Goal: Task Accomplishment & Management: Use online tool/utility

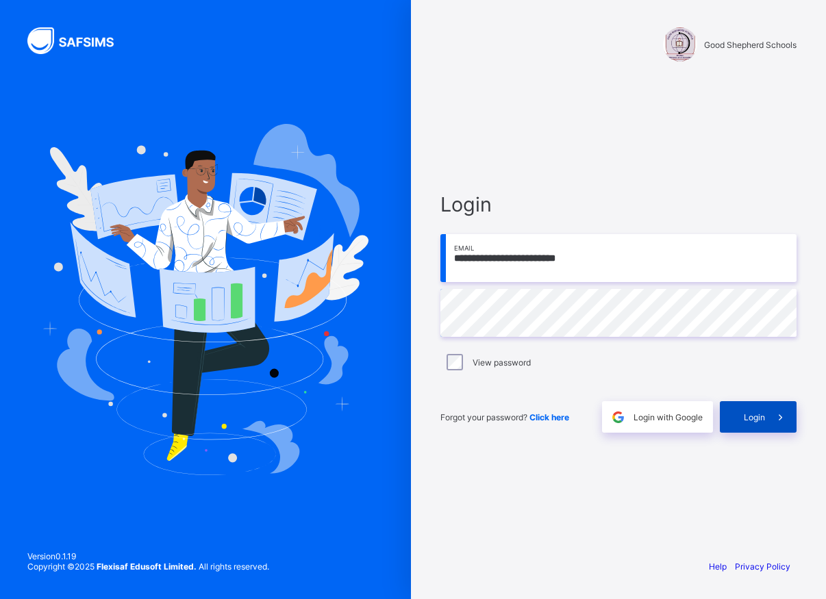
click at [747, 419] on span "Login" at bounding box center [754, 417] width 21 height 10
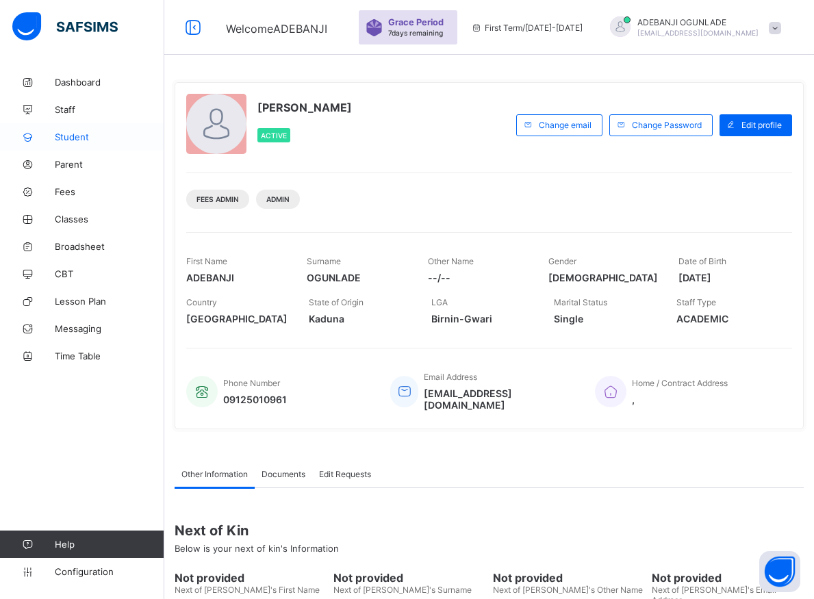
click at [70, 136] on span "Student" at bounding box center [110, 137] width 110 height 11
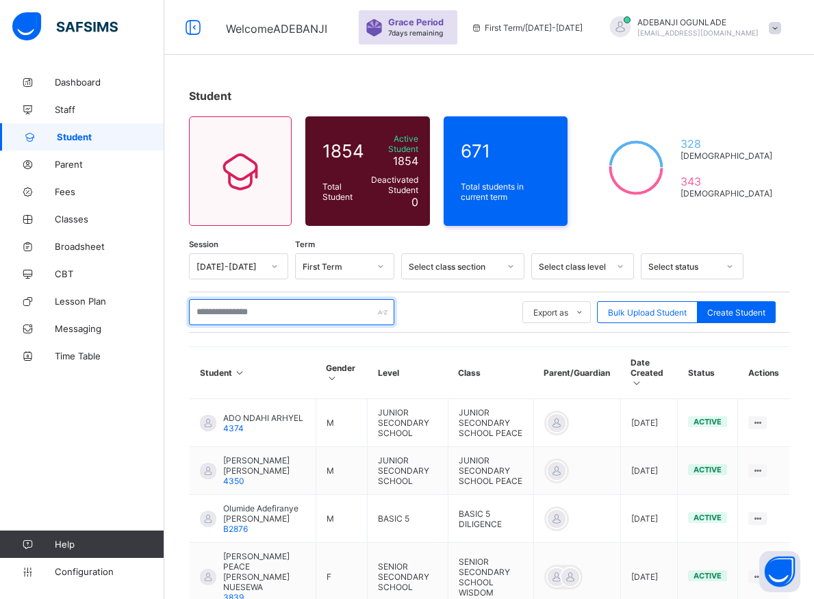
click at [269, 303] on input "text" at bounding box center [292, 312] width 206 height 26
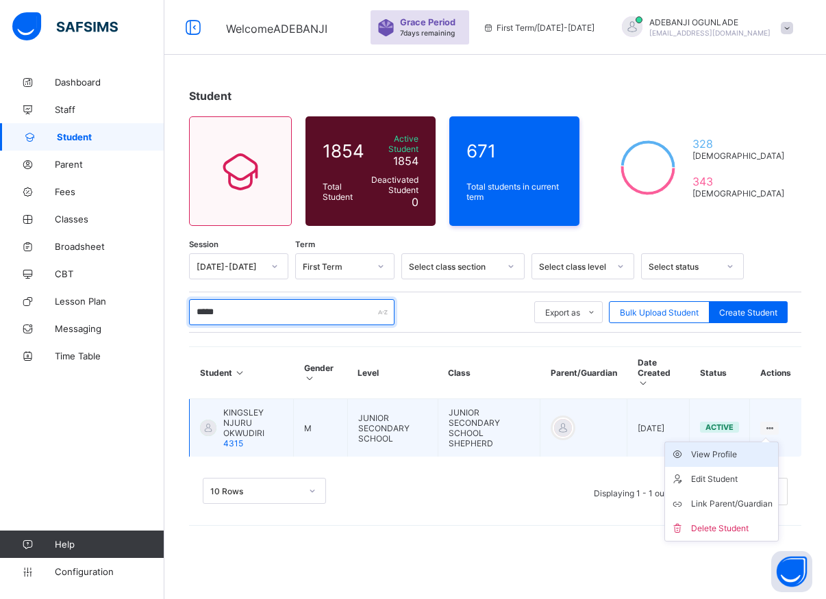
type input "*****"
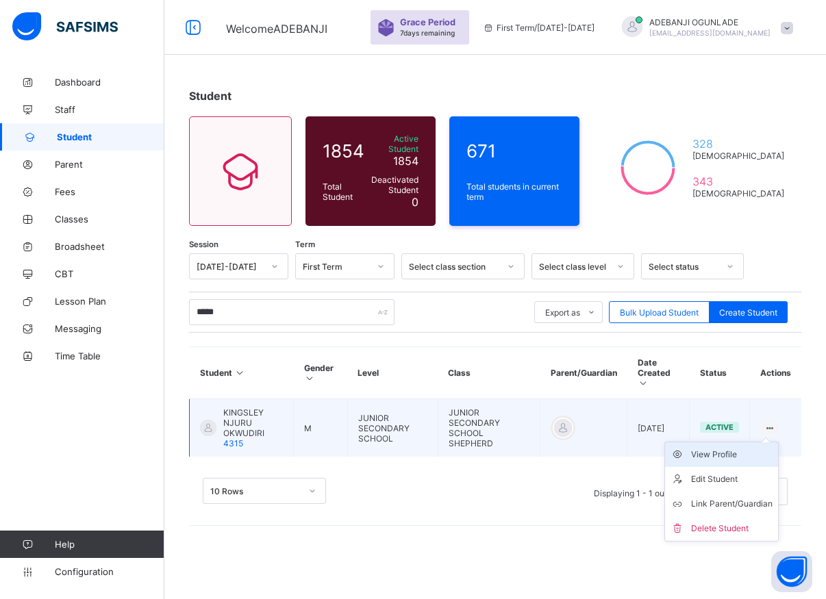
click at [721, 448] on div "View Profile" at bounding box center [732, 455] width 82 height 14
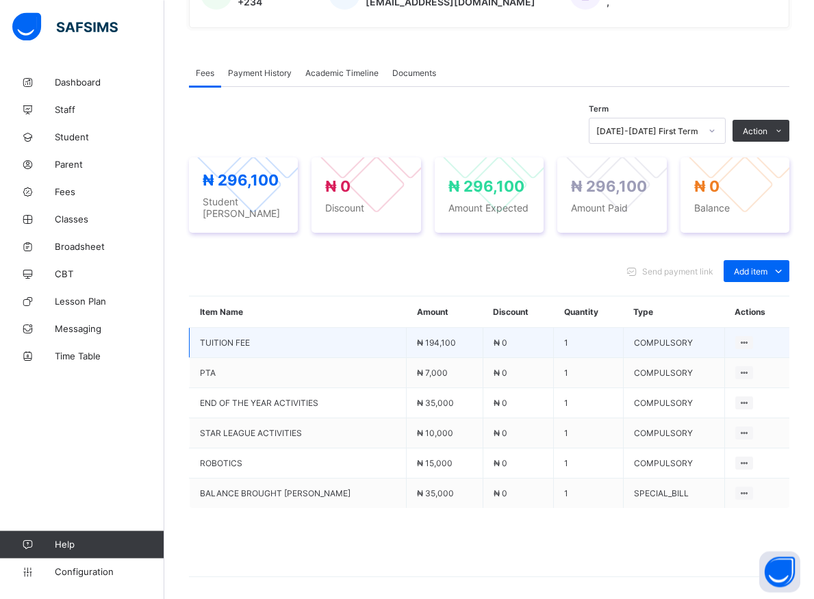
scroll to position [349, 0]
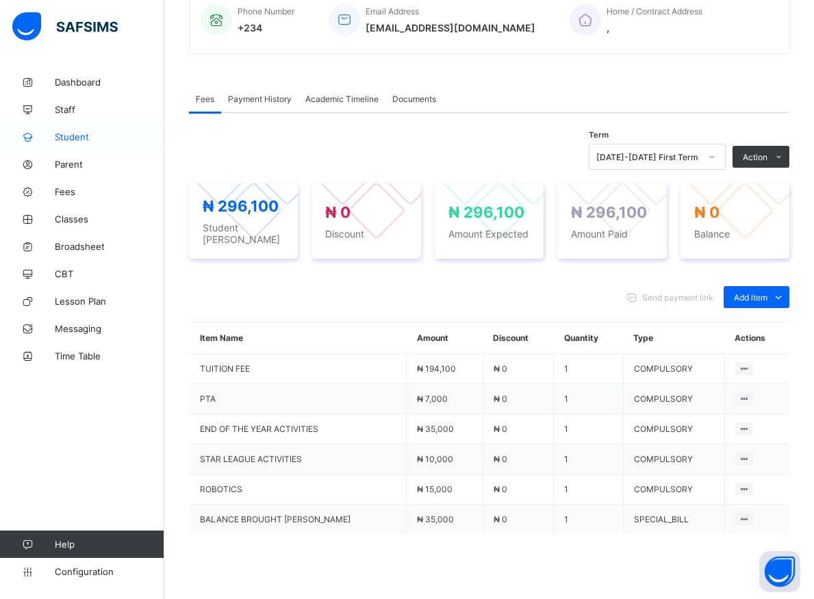
click at [74, 132] on span "Student" at bounding box center [110, 137] width 110 height 11
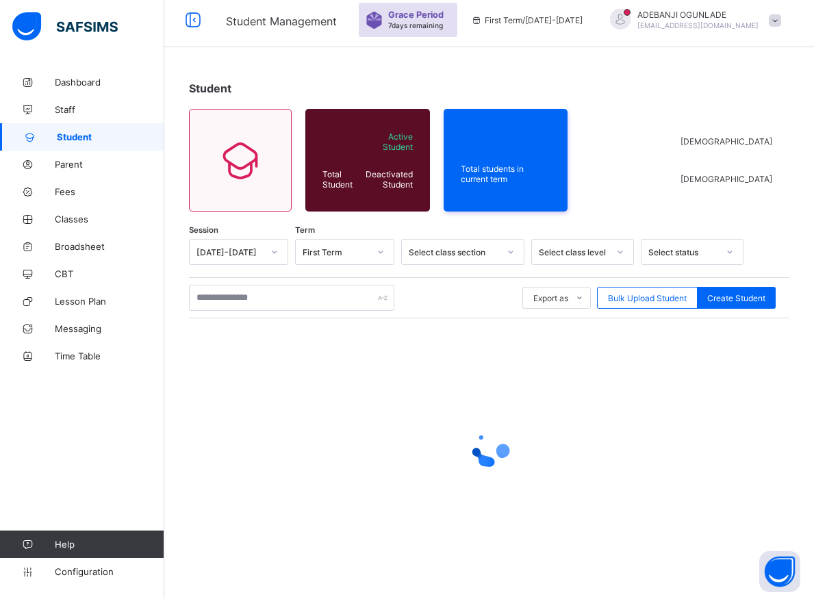
scroll to position [8, 0]
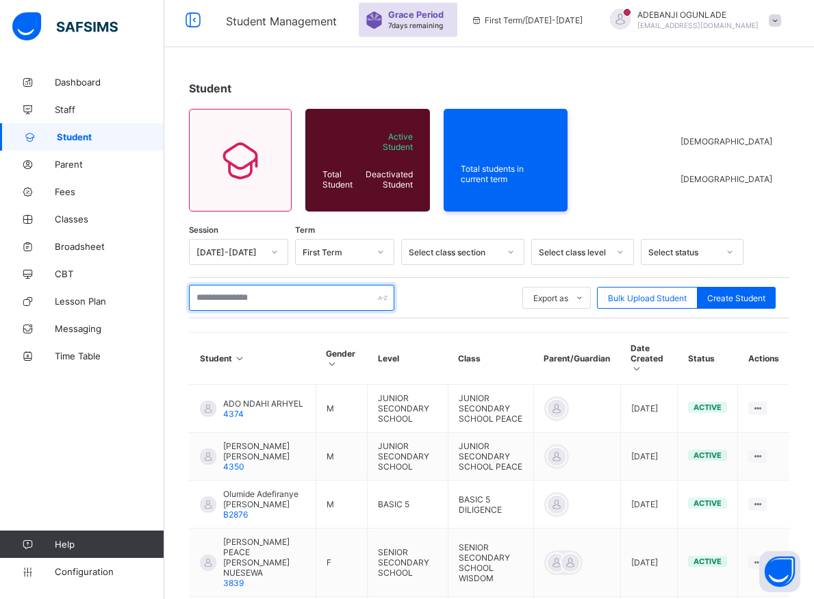
click at [213, 300] on input "text" at bounding box center [292, 298] width 206 height 26
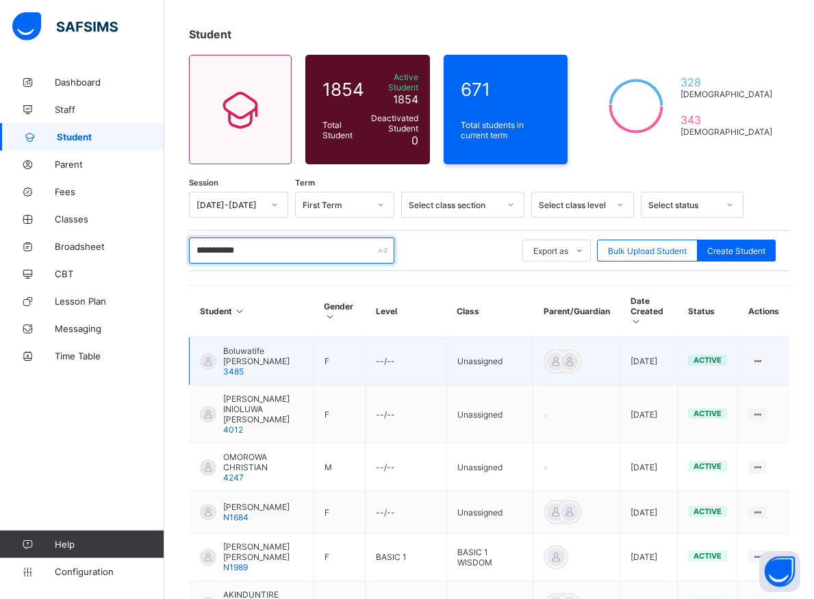
scroll to position [0, 0]
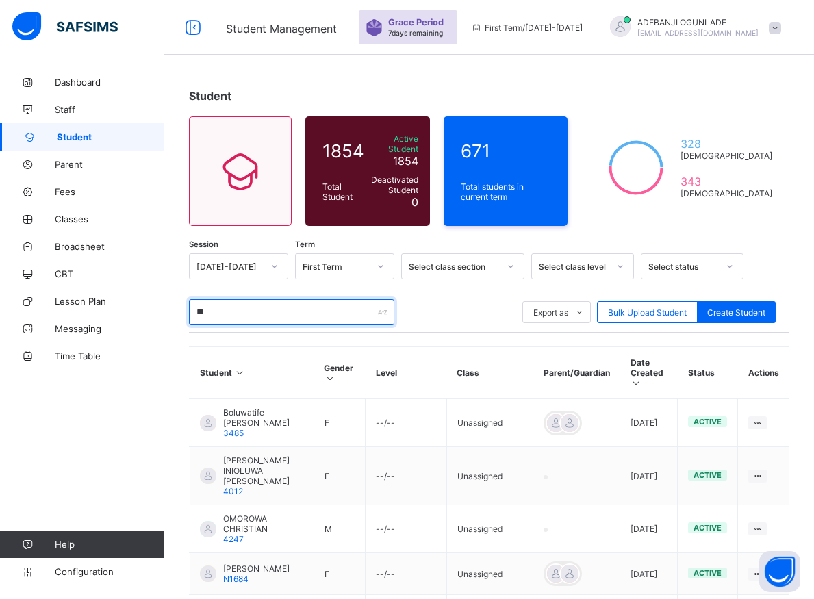
type input "*"
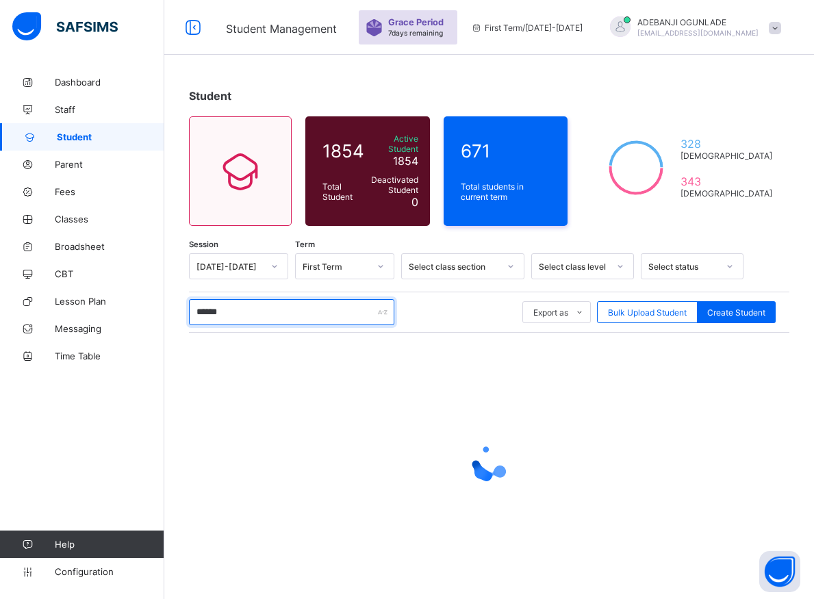
type input "*******"
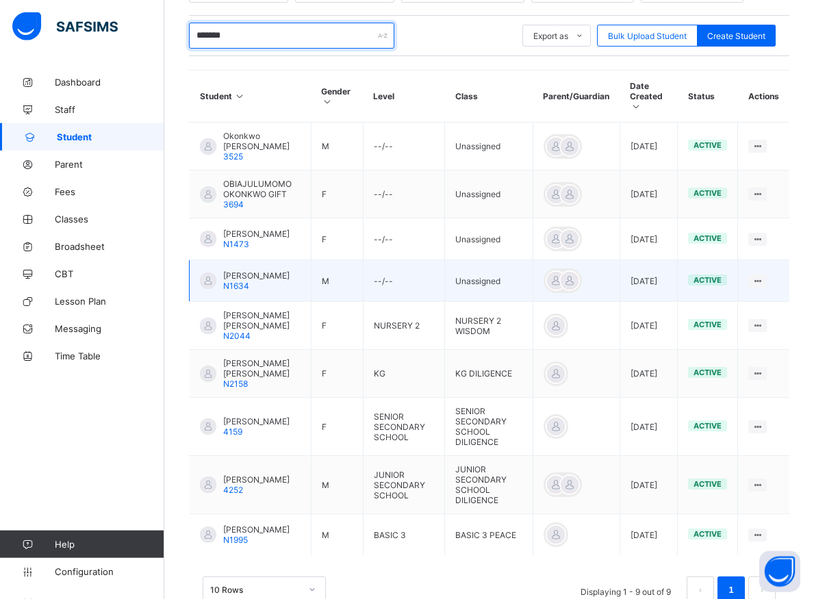
scroll to position [279, 0]
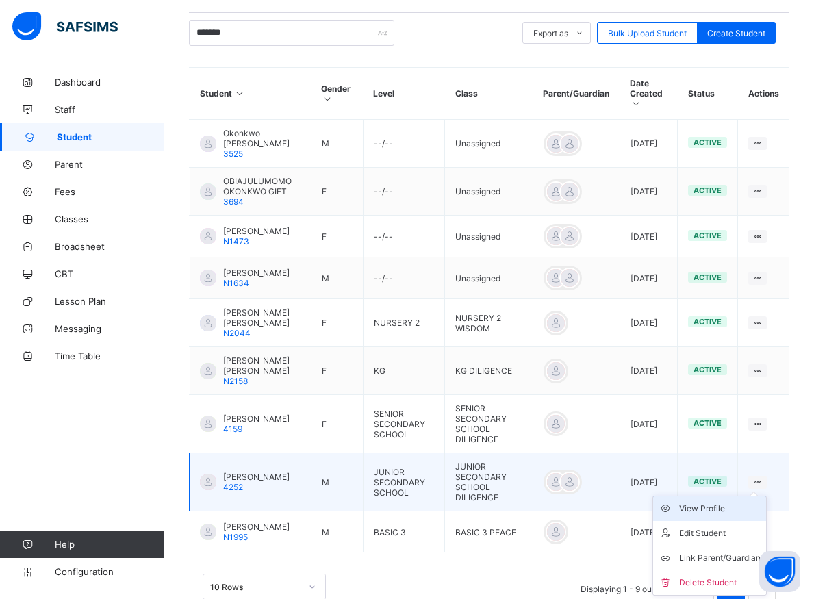
click at [724, 502] on div "View Profile" at bounding box center [721, 509] width 82 height 14
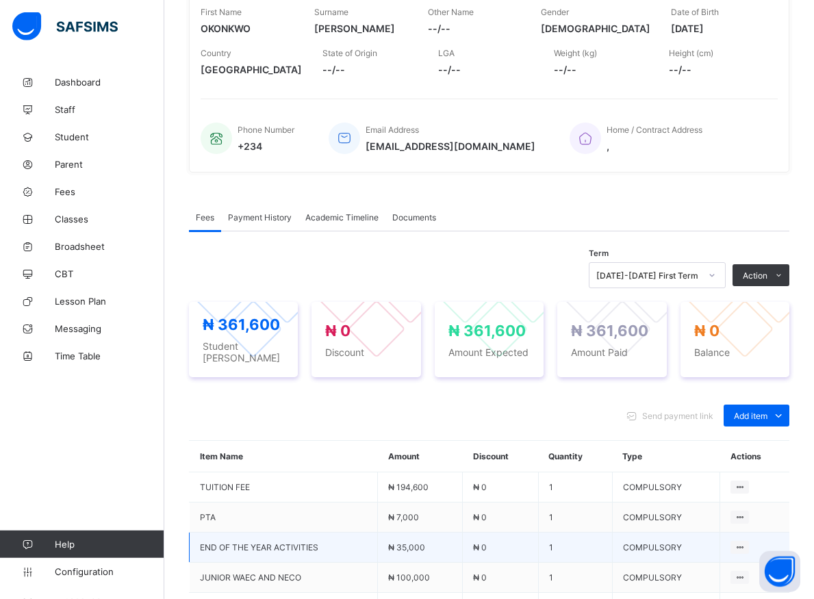
scroll to position [142, 0]
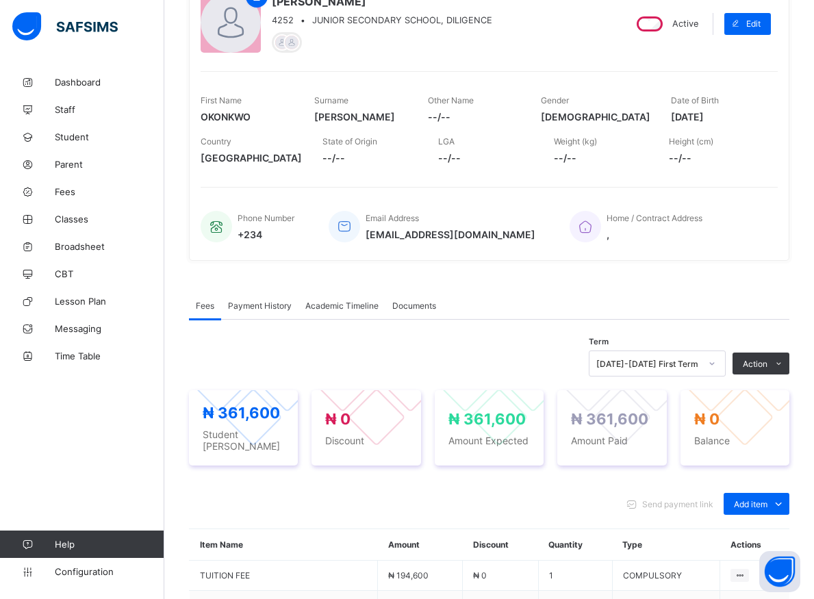
click at [717, 365] on icon at bounding box center [712, 364] width 8 height 14
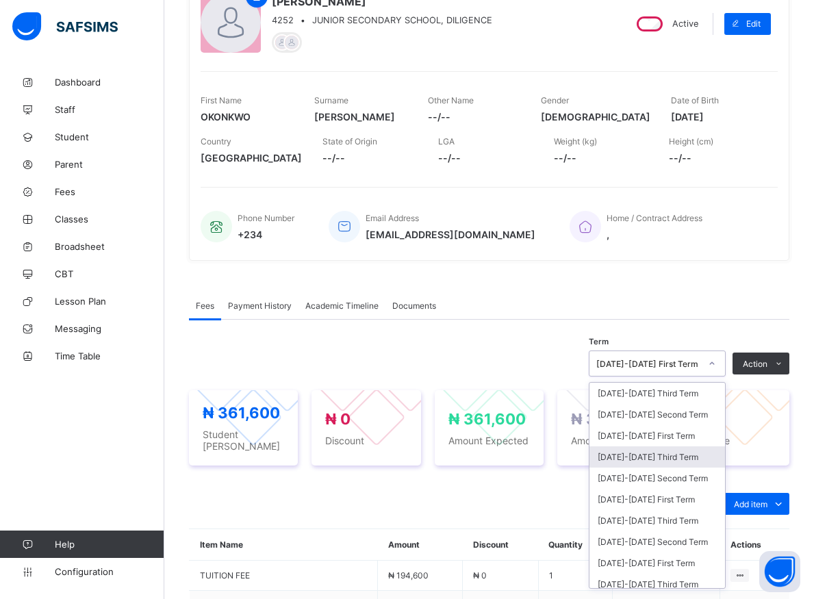
click at [658, 461] on div "[DATE]-[DATE] Third Term" at bounding box center [658, 457] width 136 height 21
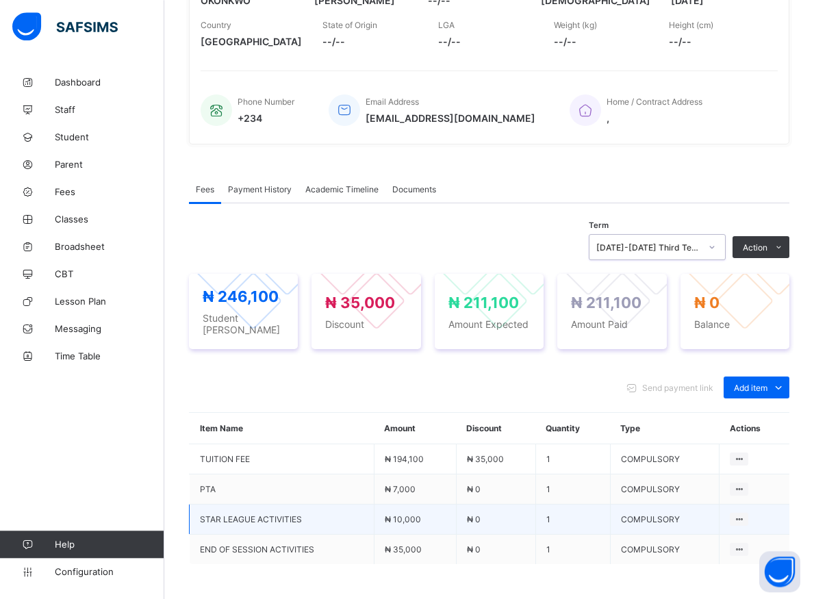
scroll to position [292, 0]
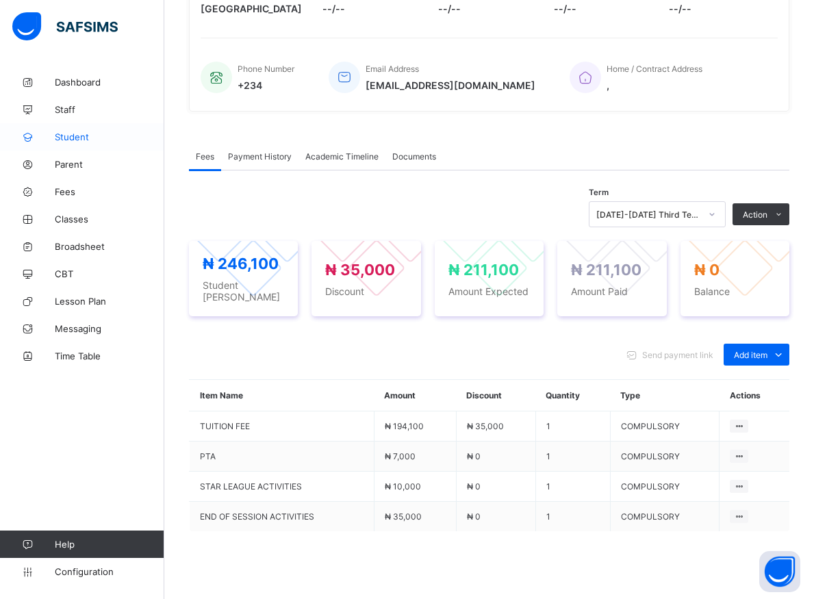
click at [77, 136] on span "Student" at bounding box center [110, 137] width 110 height 11
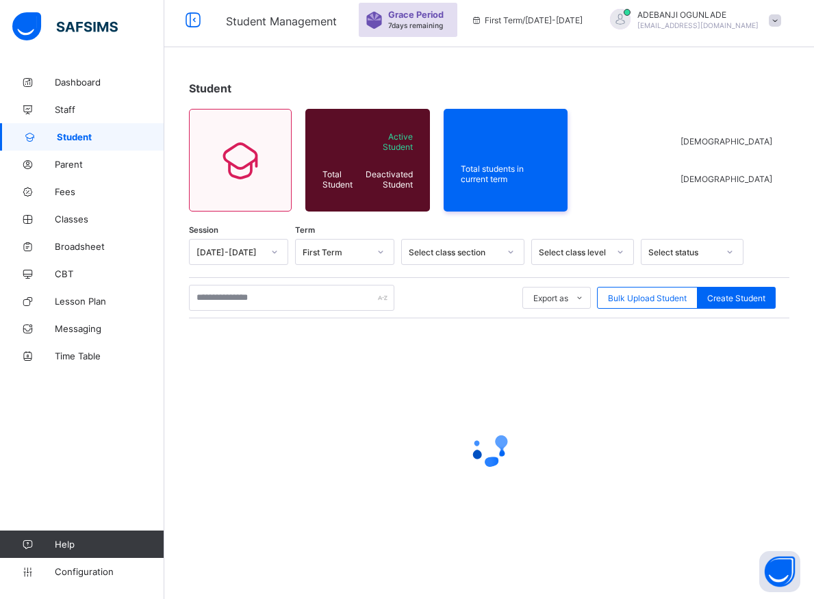
scroll to position [8, 0]
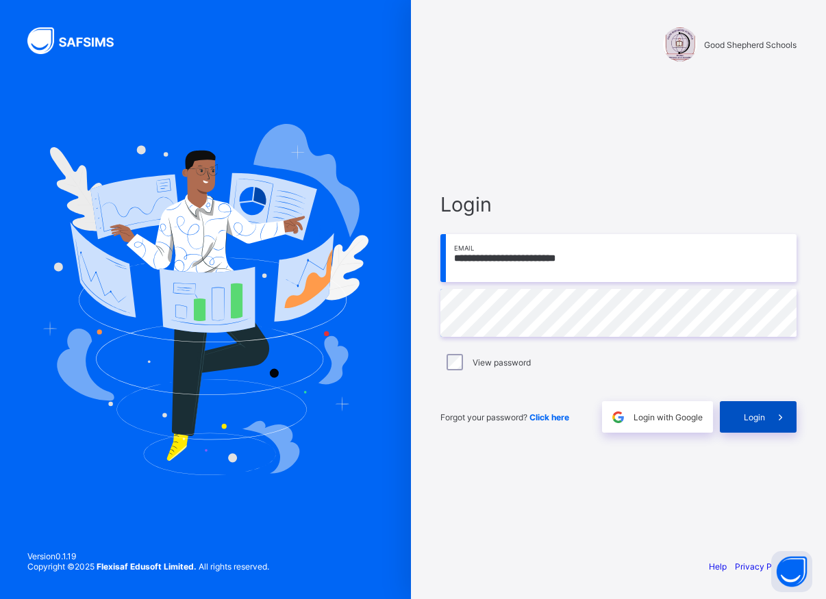
click at [756, 423] on div "Login" at bounding box center [758, 417] width 77 height 32
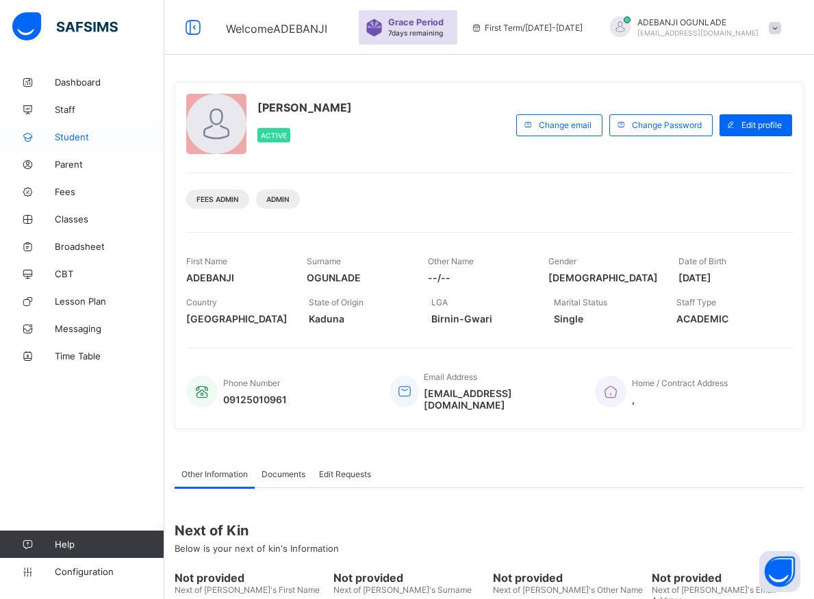
click at [63, 136] on span "Student" at bounding box center [110, 137] width 110 height 11
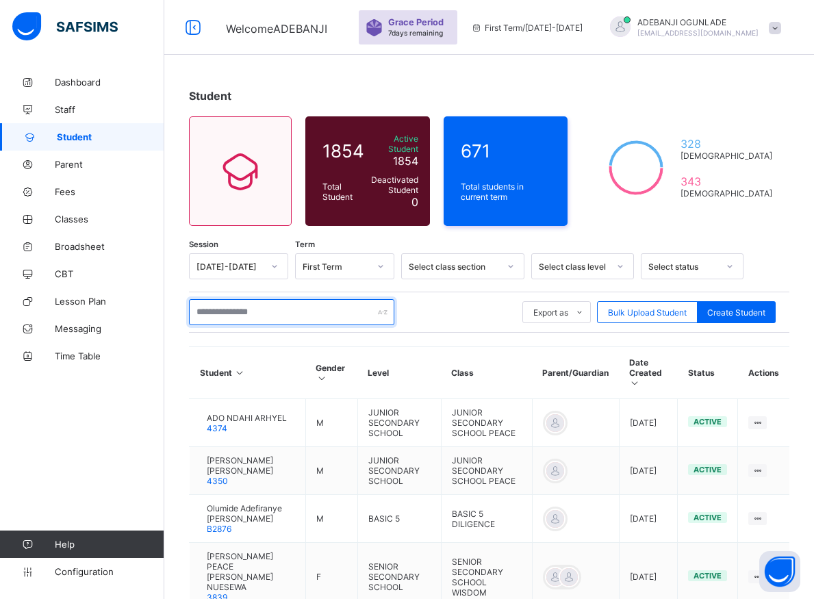
click at [266, 303] on input "text" at bounding box center [292, 312] width 206 height 26
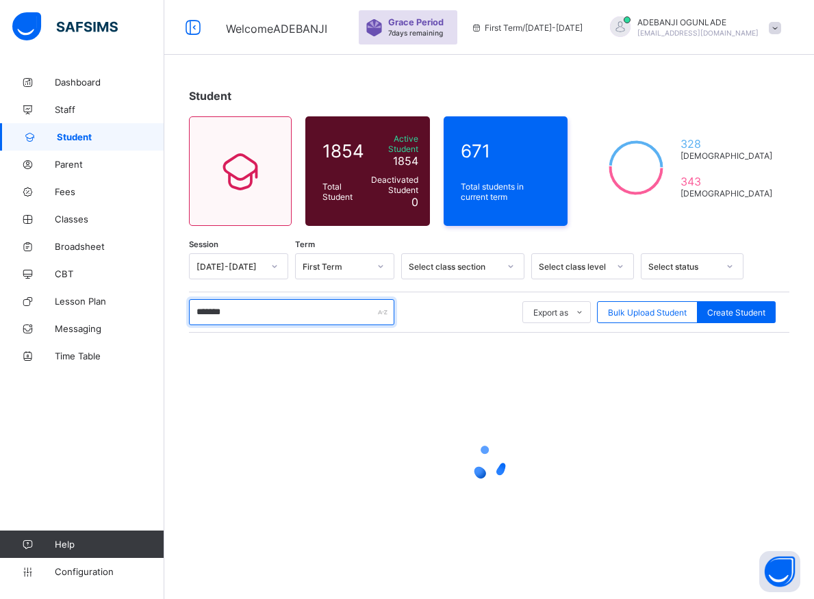
type input "********"
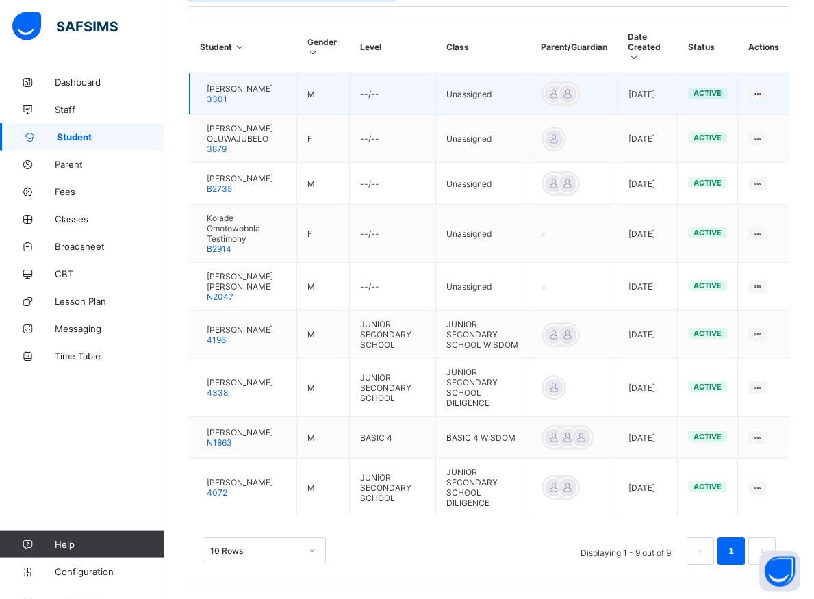
scroll to position [349, 0]
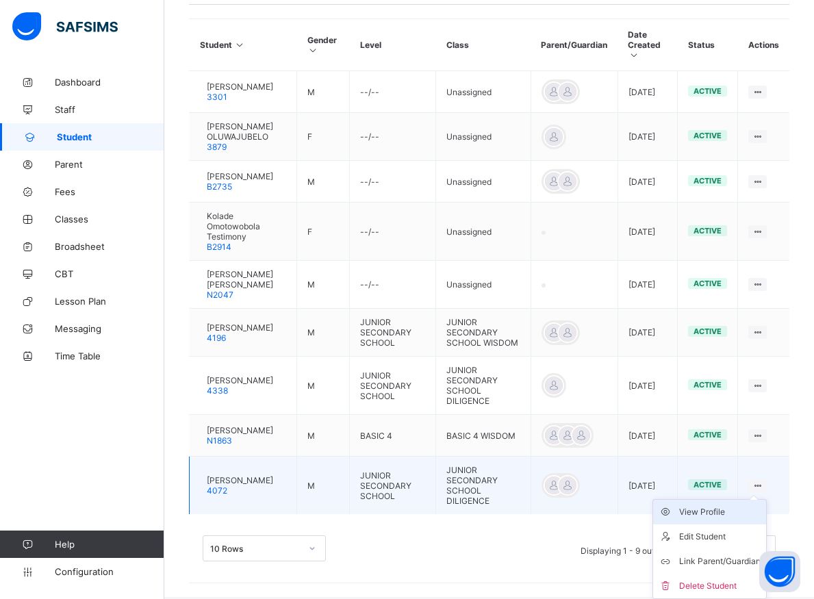
click at [734, 519] on div "View Profile" at bounding box center [721, 513] width 82 height 14
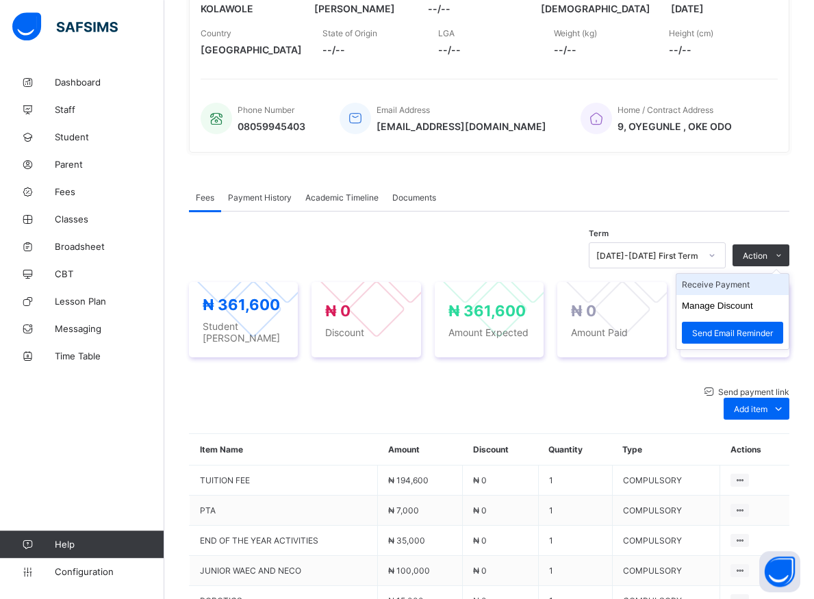
scroll to position [216, 0]
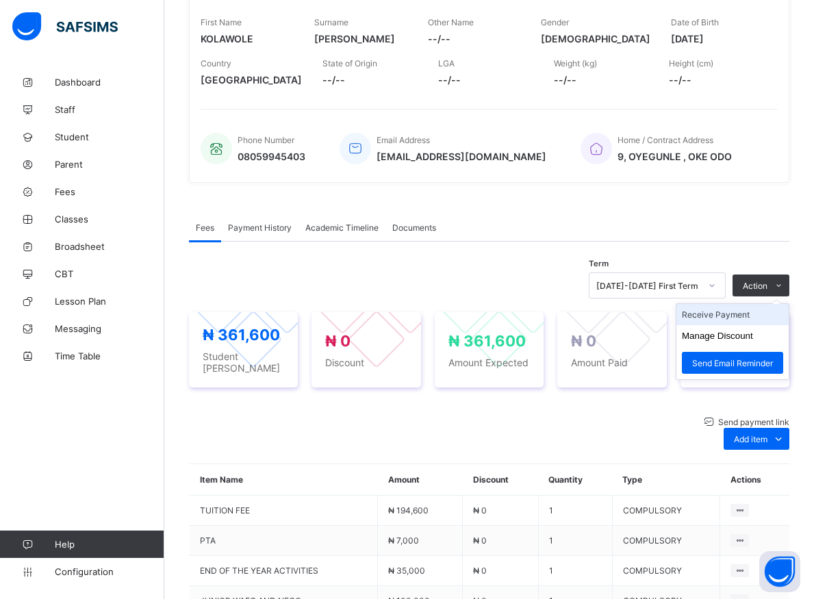
click at [747, 321] on li "Receive Payment" at bounding box center [733, 314] width 112 height 21
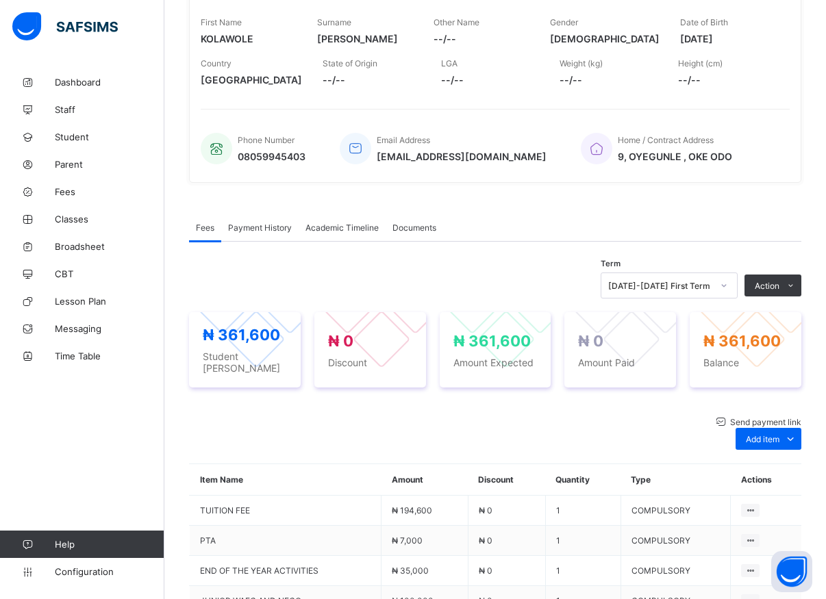
type input "*****"
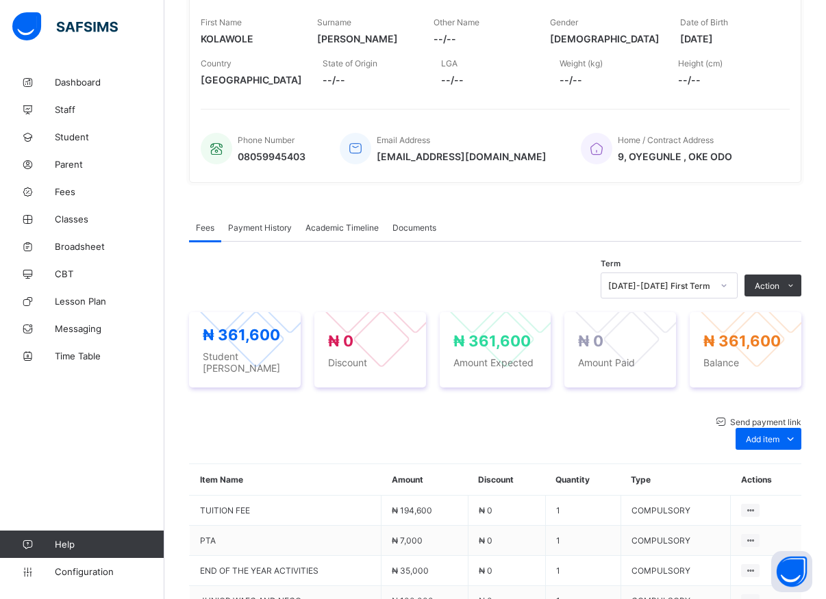
type input "**********"
type input "*********"
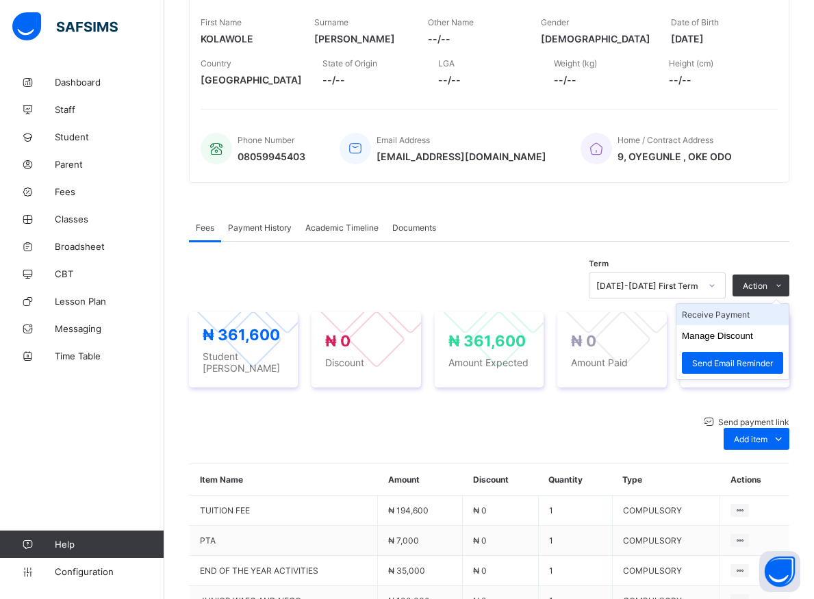
click at [727, 316] on li "Receive Payment" at bounding box center [733, 314] width 112 height 21
